Goal: Find specific page/section: Find specific page/section

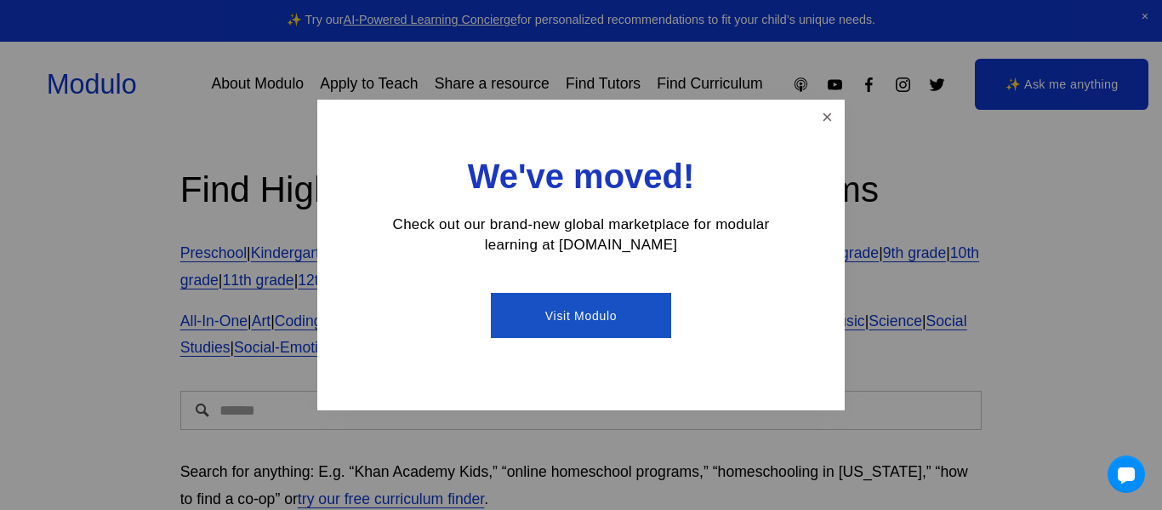
drag, startPoint x: 818, startPoint y: 112, endPoint x: 812, endPoint y: 121, distance: 10.4
click at [816, 115] on link "Close" at bounding box center [828, 117] width 30 height 30
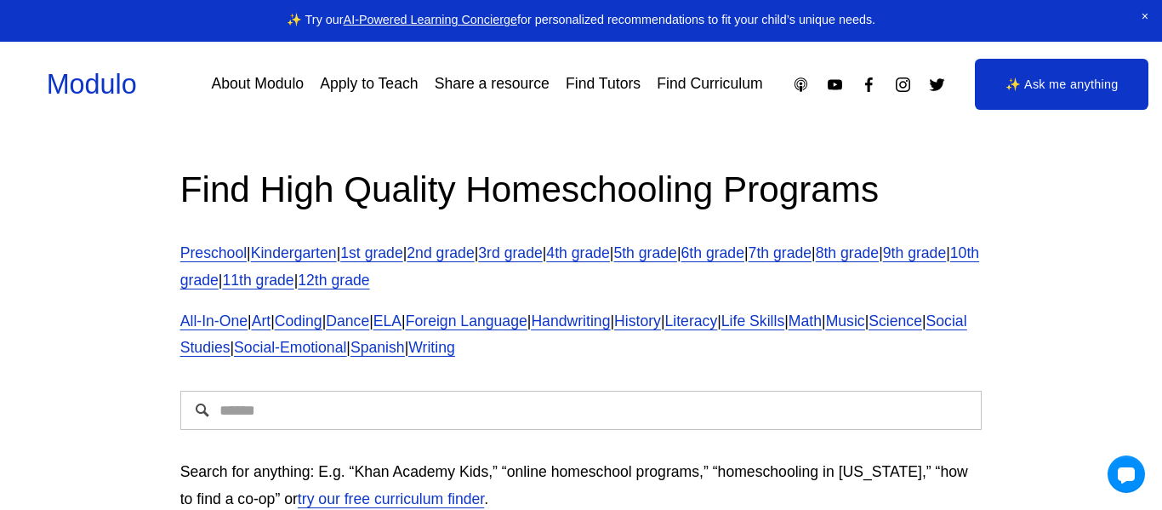
click at [879, 253] on link "8th grade" at bounding box center [847, 252] width 63 height 17
